Goal: Information Seeking & Learning: Learn about a topic

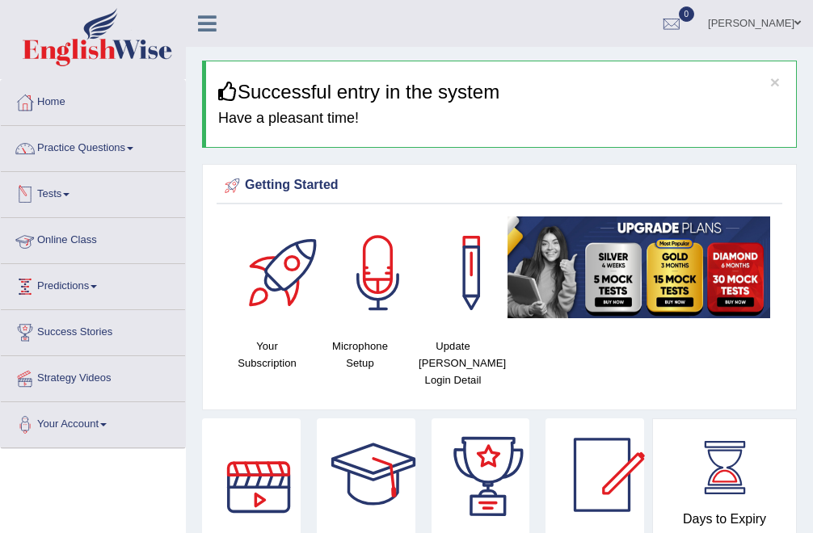
click at [77, 240] on link "Online Class" at bounding box center [93, 238] width 184 height 40
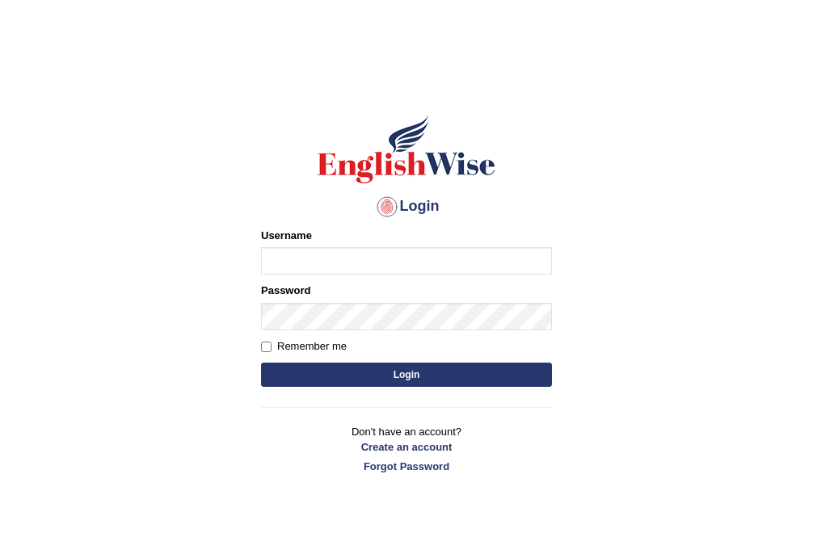
type input "Bhekimpilo"
click at [432, 375] on button "Login" at bounding box center [406, 375] width 291 height 24
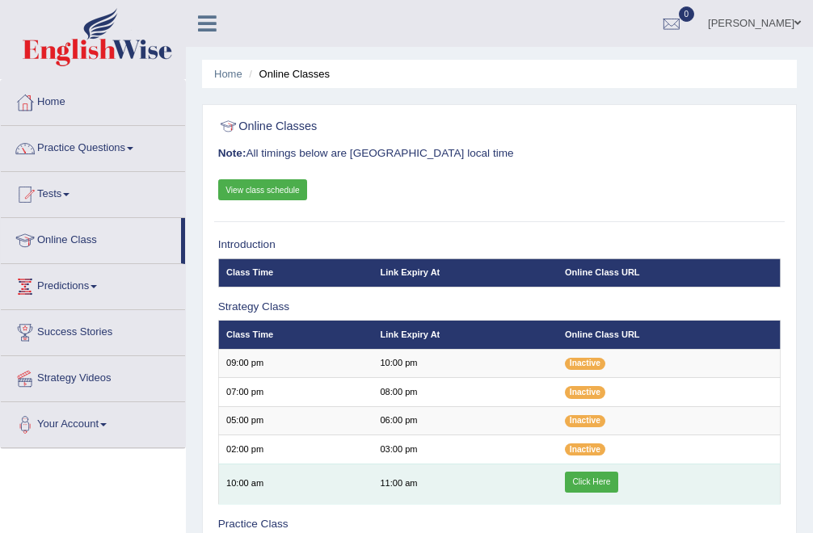
click at [609, 482] on link "Click Here" at bounding box center [591, 482] width 53 height 21
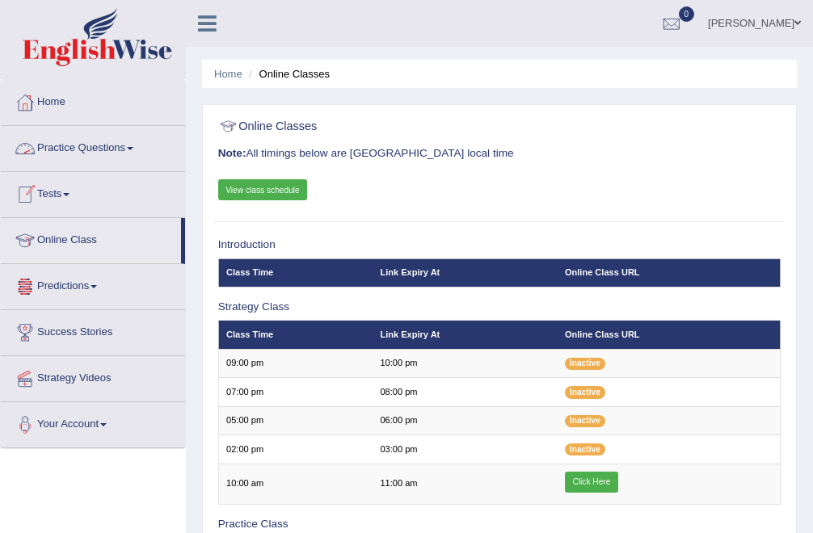
click at [84, 154] on link "Practice Questions" at bounding box center [93, 146] width 184 height 40
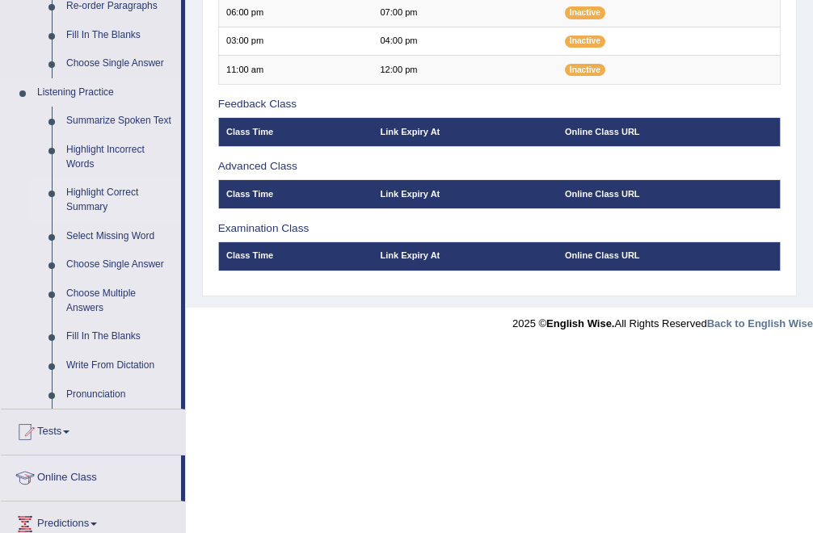
scroll to position [627, 0]
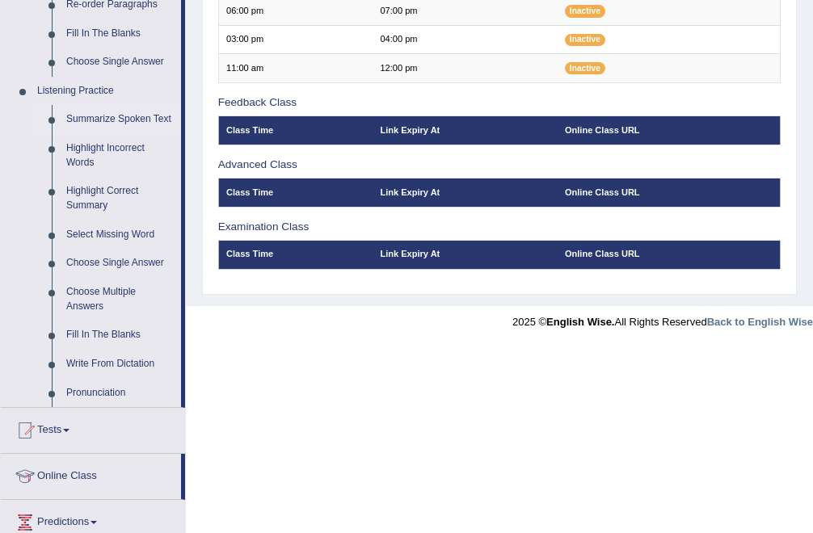
click at [88, 121] on link "Summarize Spoken Text" at bounding box center [120, 119] width 122 height 29
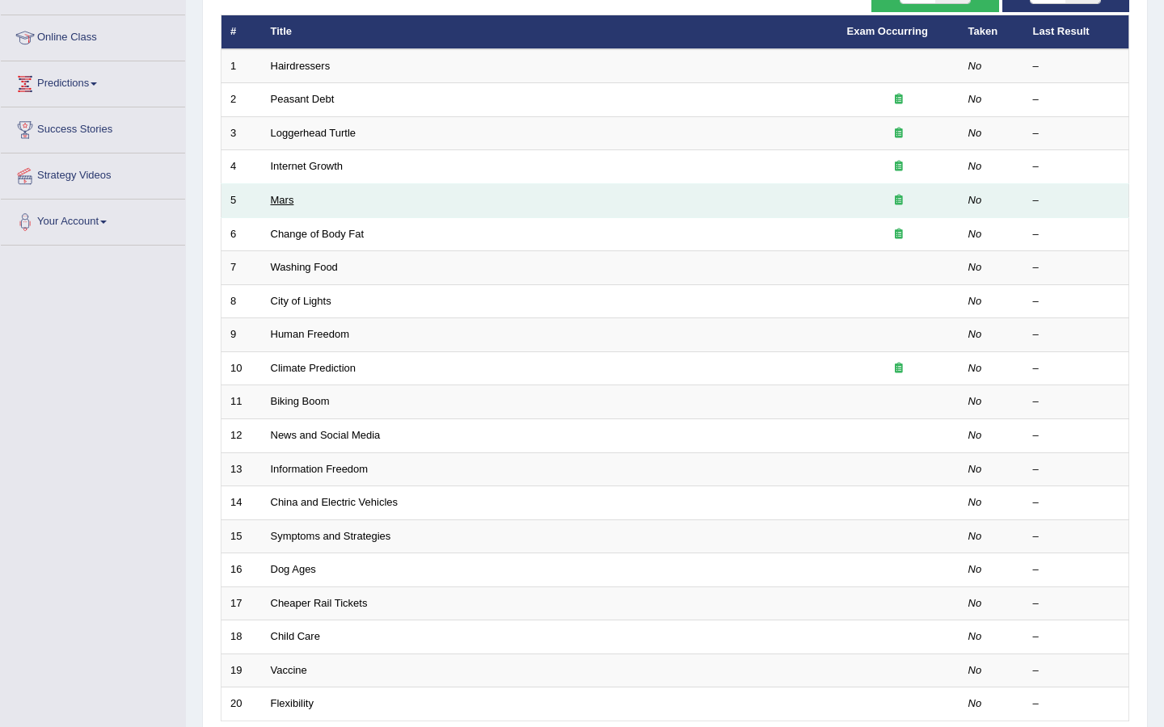
scroll to position [204, 0]
click at [293, 403] on link "Biking Boom" at bounding box center [300, 400] width 59 height 12
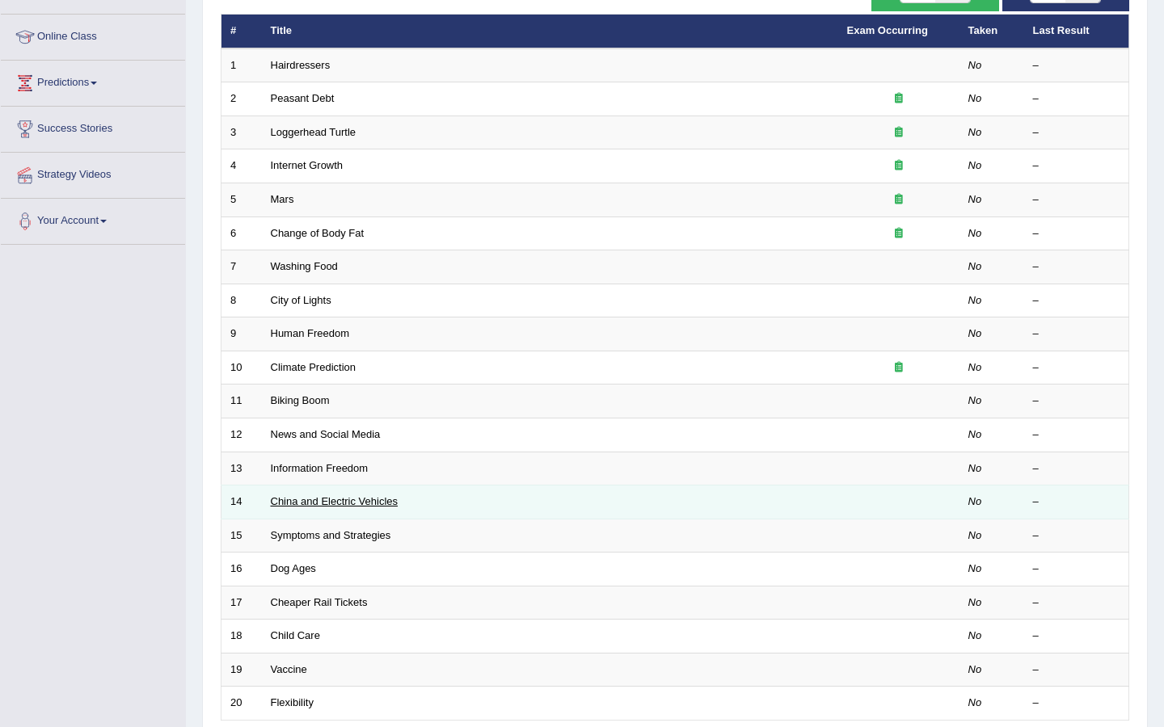
click at [303, 500] on link "China and Electric Vehicles" at bounding box center [335, 501] width 128 height 12
